Goal: Task Accomplishment & Management: Complete application form

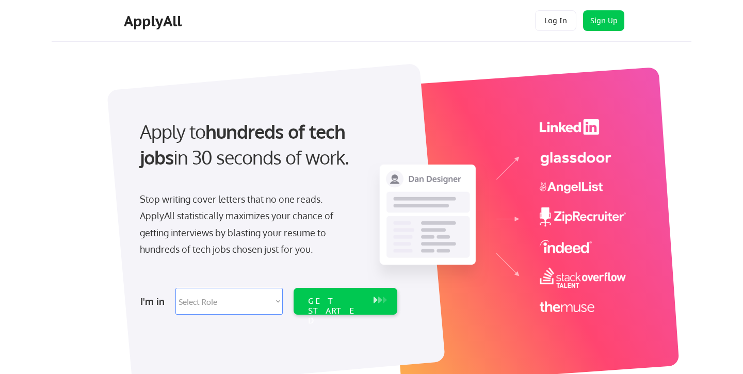
click at [235, 304] on select "Select Role Software Engineering Product Management Customer Success Sales UI/U…" at bounding box center [228, 301] width 107 height 27
select select ""engineering""
click at [175, 288] on select "Select Role Software Engineering Product Management Customer Success Sales UI/U…" at bounding box center [228, 301] width 107 height 27
select select ""engineering""
click at [363, 297] on div "GET STARTED" at bounding box center [336, 301] width 66 height 27
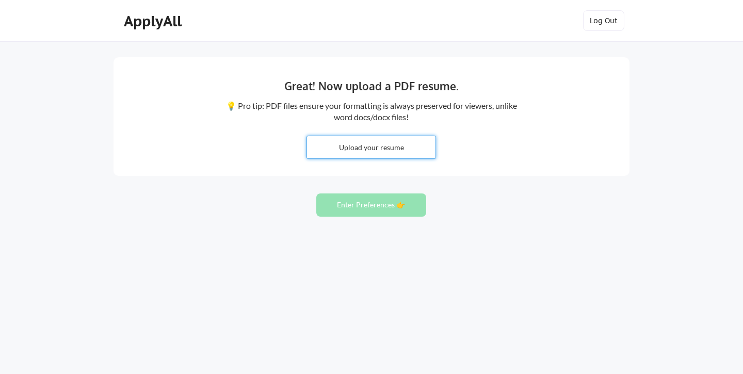
click at [382, 144] on input "file" at bounding box center [371, 147] width 128 height 22
type input "C:\fakepath\Praveen_Resume.pdf"
click at [410, 195] on button "Enter Preferences 👉" at bounding box center [371, 204] width 110 height 23
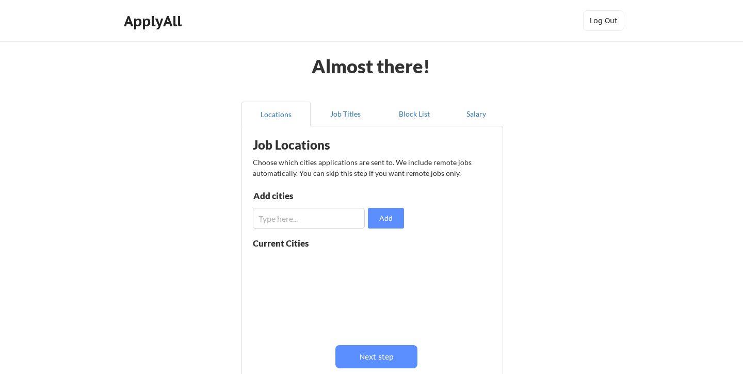
click at [369, 342] on div "Job Locations Choose which cities applications are sent to. We include remote j…" at bounding box center [374, 265] width 254 height 267
click at [369, 353] on button "Next step" at bounding box center [376, 356] width 82 height 23
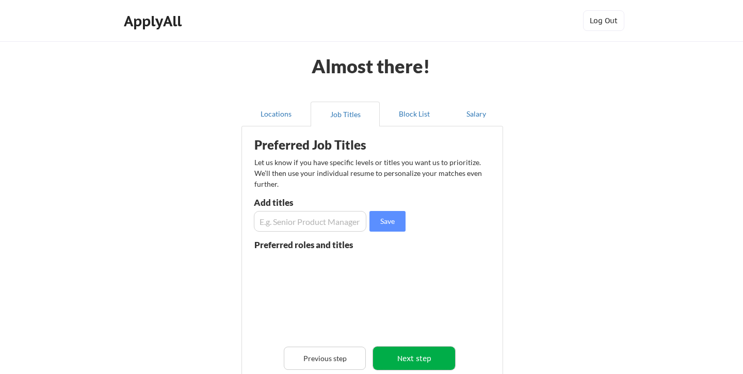
click at [415, 355] on button "Next step" at bounding box center [414, 358] width 82 height 23
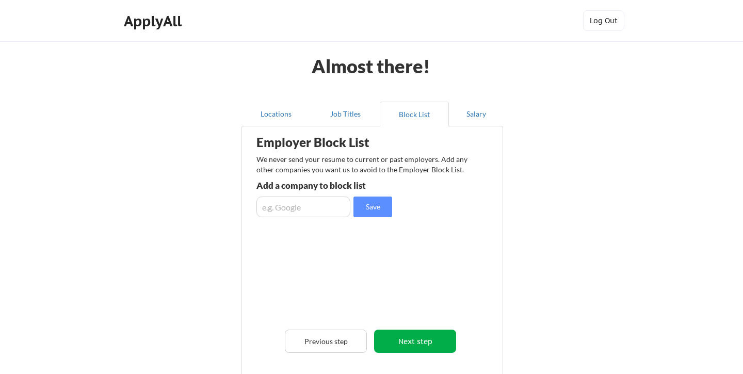
click at [424, 337] on button "Next step" at bounding box center [415, 341] width 82 height 23
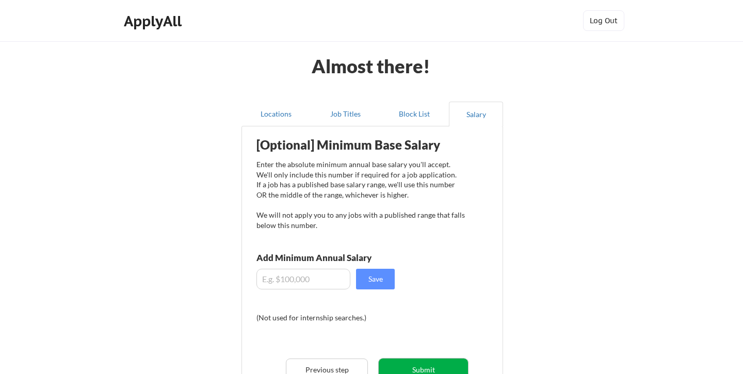
click at [417, 370] on button "Submit" at bounding box center [423, 369] width 89 height 23
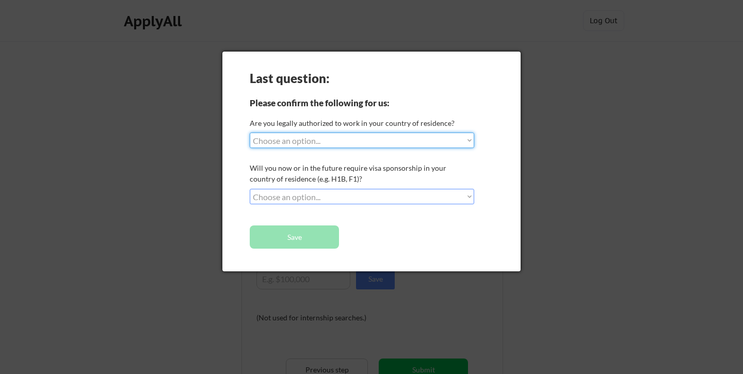
click at [344, 144] on select "Choose an option... Yes, I am a US Citizen Yes, I am a Canadian Citizen Yes, I …" at bounding box center [362, 140] width 224 height 15
select select ""no__i_am_not__yet__authorized""
click at [250, 133] on select "Choose an option... Yes, I am a US Citizen Yes, I am a Canadian Citizen Yes, I …" at bounding box center [362, 140] width 224 height 15
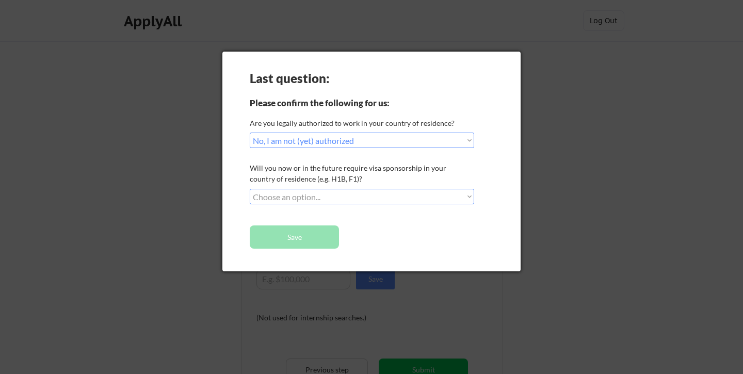
click at [361, 194] on select "Choose an option... No, I will not need sponsorship Yes, I will need sponsorship" at bounding box center [362, 196] width 224 height 15
select select ""yes__i_will_need_sponsorship""
click at [250, 189] on select "Choose an option... No, I will not need sponsorship Yes, I will need sponsorship" at bounding box center [362, 196] width 224 height 15
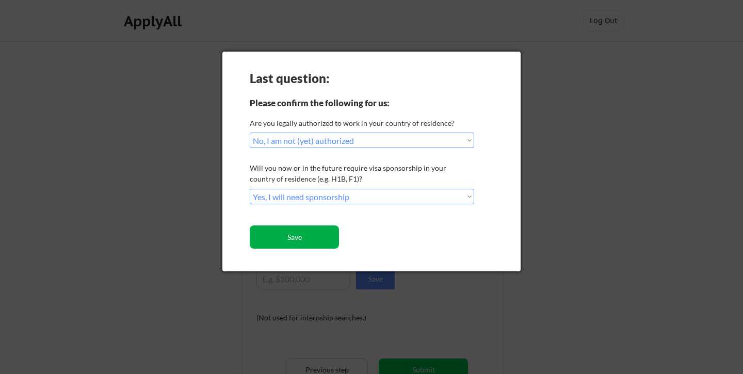
click at [305, 240] on button "Save" at bounding box center [294, 236] width 89 height 23
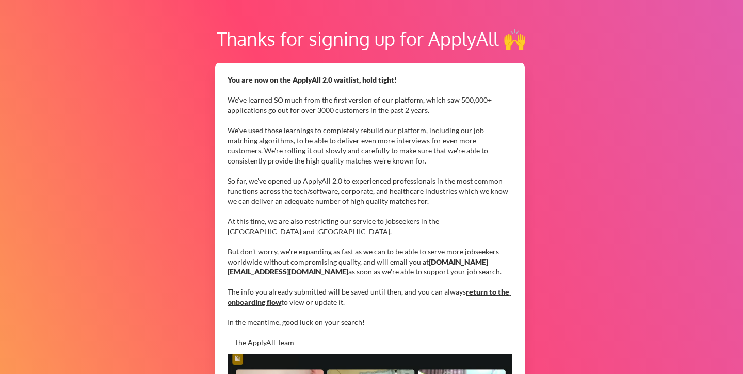
scroll to position [56, 0]
